Goal: Transaction & Acquisition: Purchase product/service

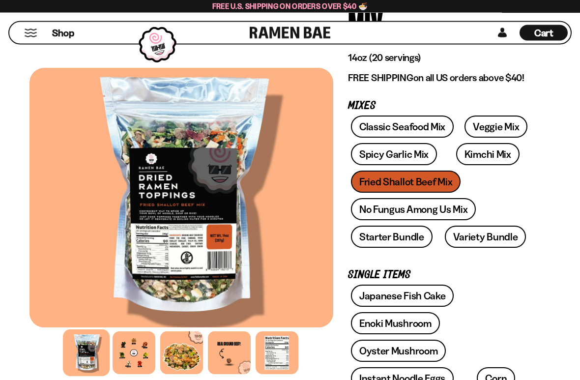
scroll to position [148, 0]
type input "**********"
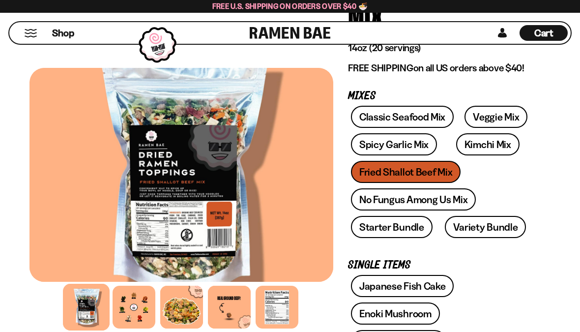
scroll to position [157, 0]
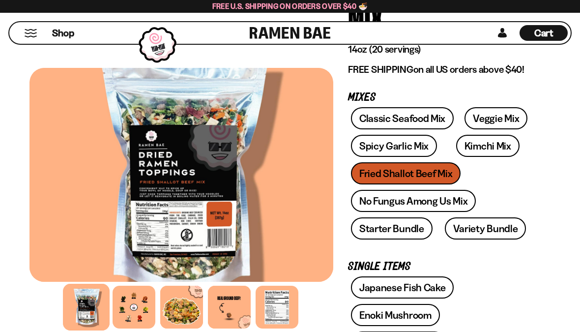
click at [491, 234] on link "Variety Bundle" at bounding box center [486, 228] width 82 height 22
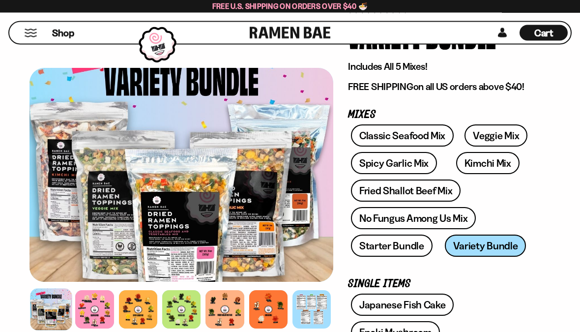
scroll to position [99, 0]
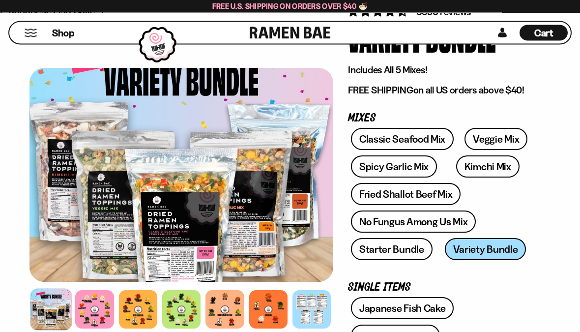
click at [480, 163] on link "Kimchi Mix" at bounding box center [487, 167] width 63 height 22
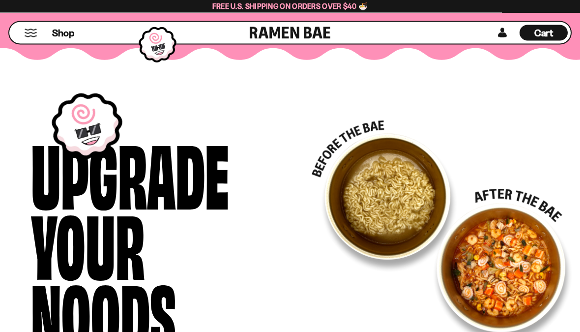
scroll to position [1709, 0]
click at [63, 31] on span "Shop" at bounding box center [63, 33] width 22 height 13
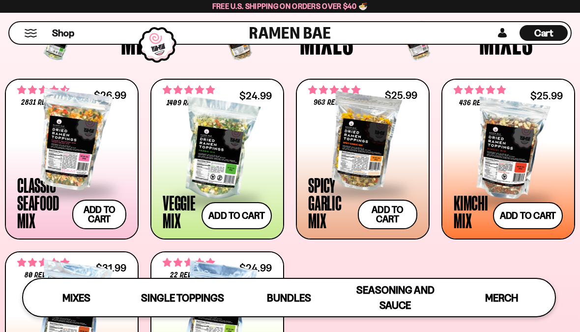
scroll to position [268, 0]
